Goal: Task Accomplishment & Management: Complete application form

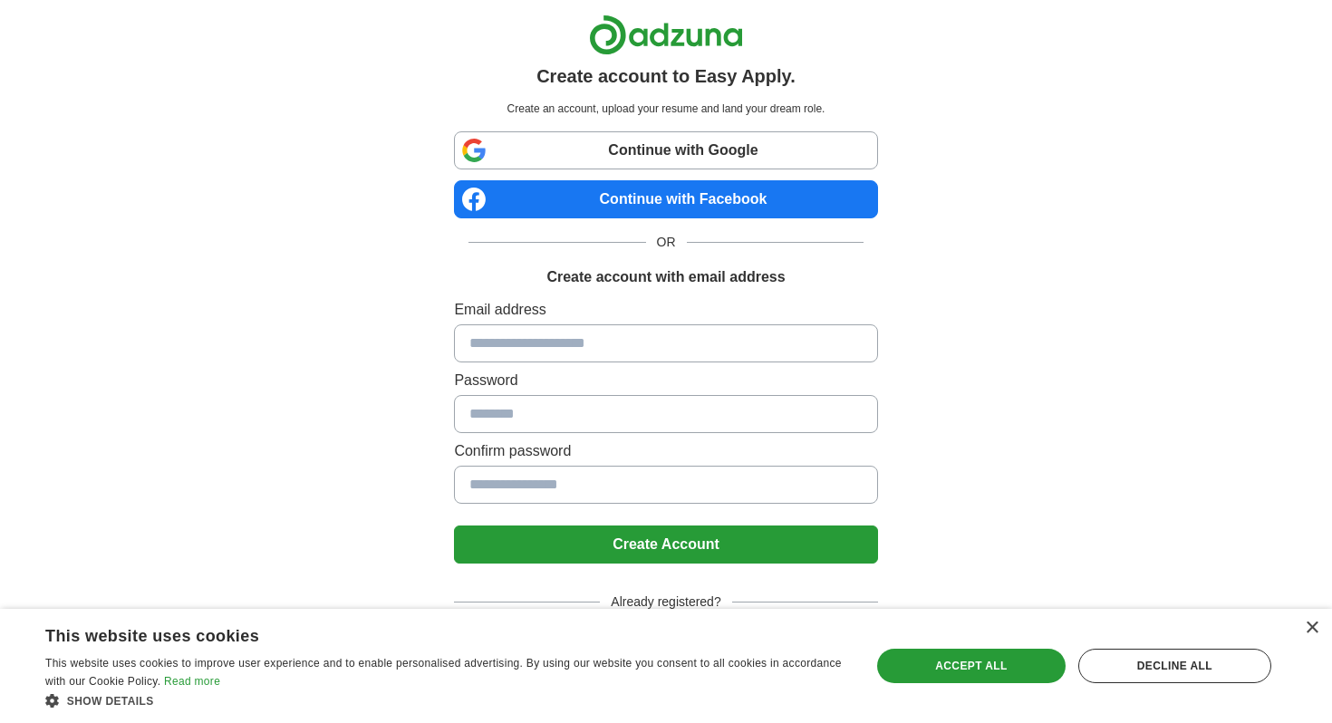
scroll to position [5, 0]
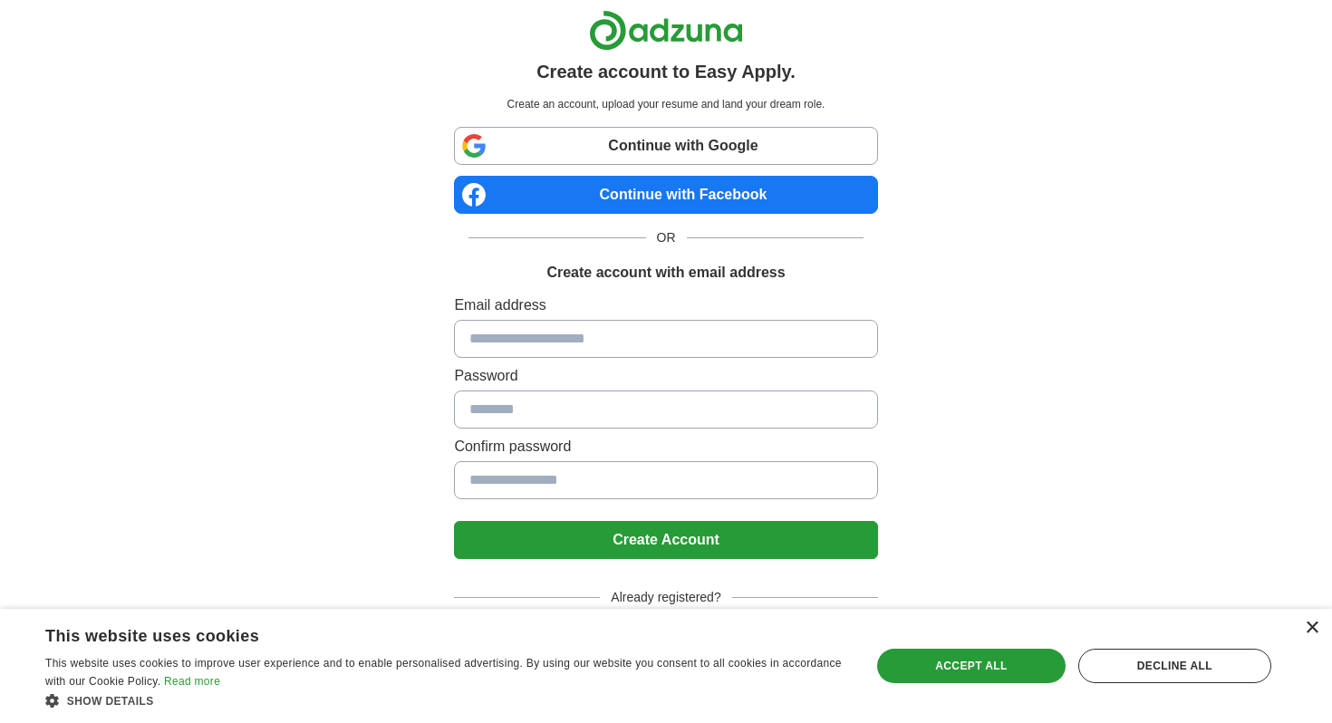
click at [1310, 633] on div "×" at bounding box center [1312, 629] width 14 height 14
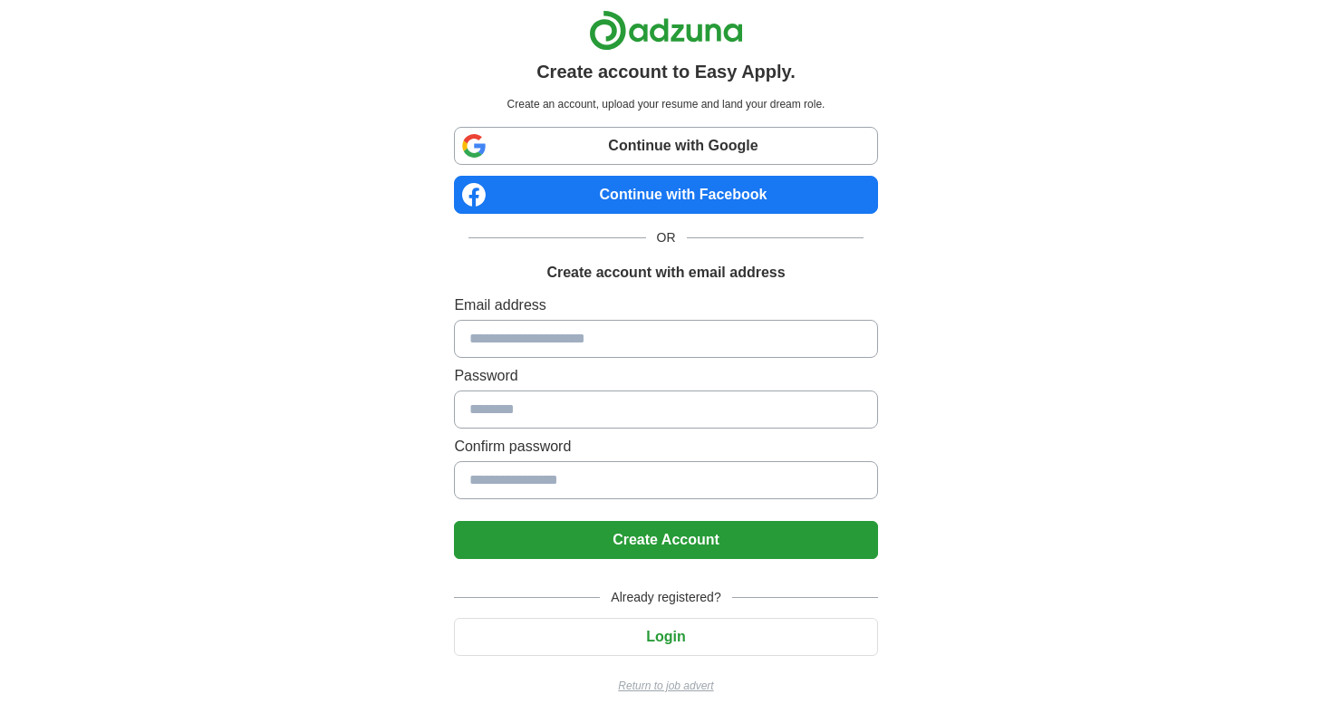
click at [699, 684] on p "Return to job advert" at bounding box center [665, 686] width 423 height 16
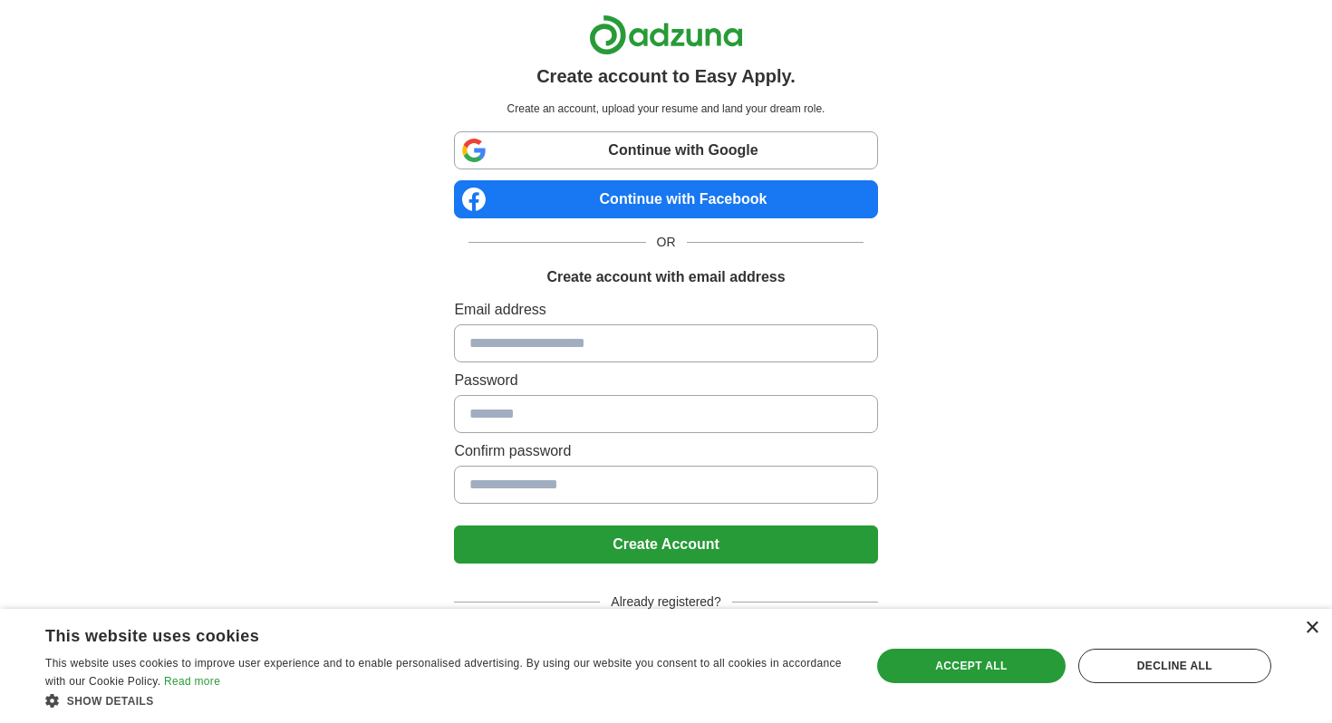
click at [1313, 625] on div "×" at bounding box center [1312, 629] width 14 height 14
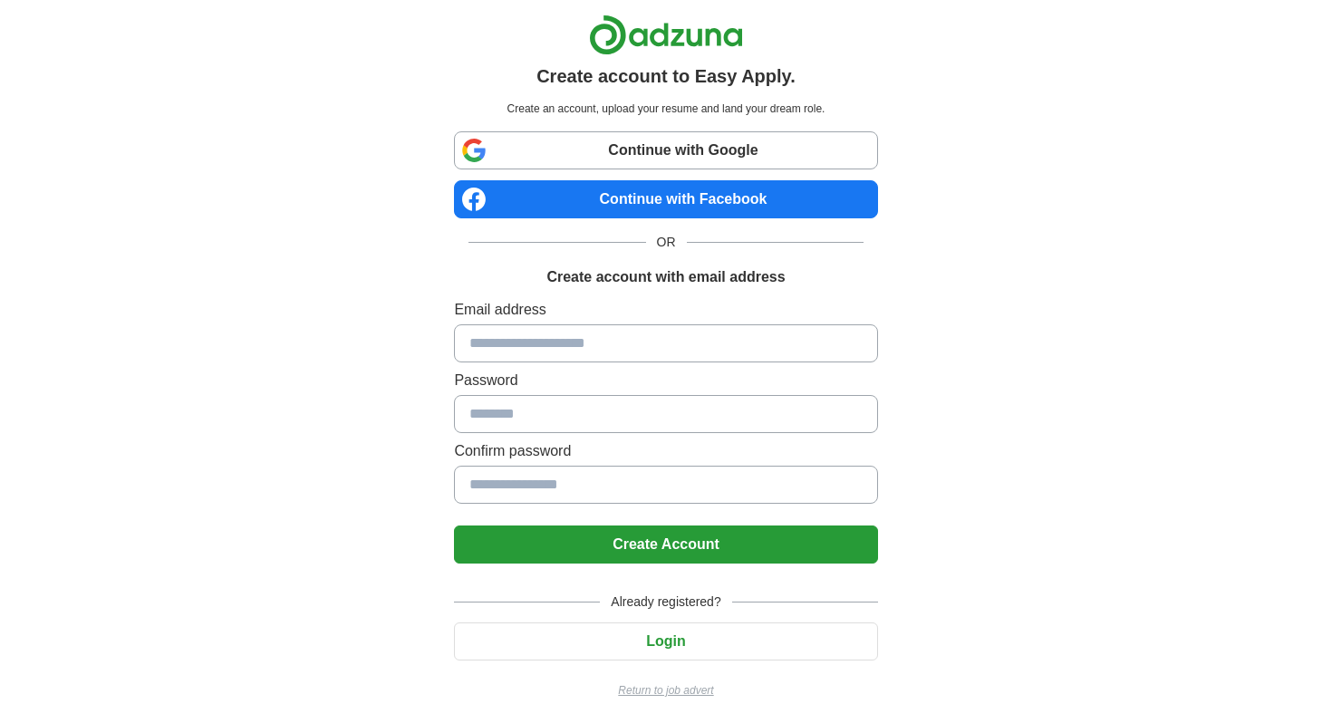
click at [702, 157] on link "Continue with Google" at bounding box center [665, 150] width 423 height 38
